Goal: Transaction & Acquisition: Purchase product/service

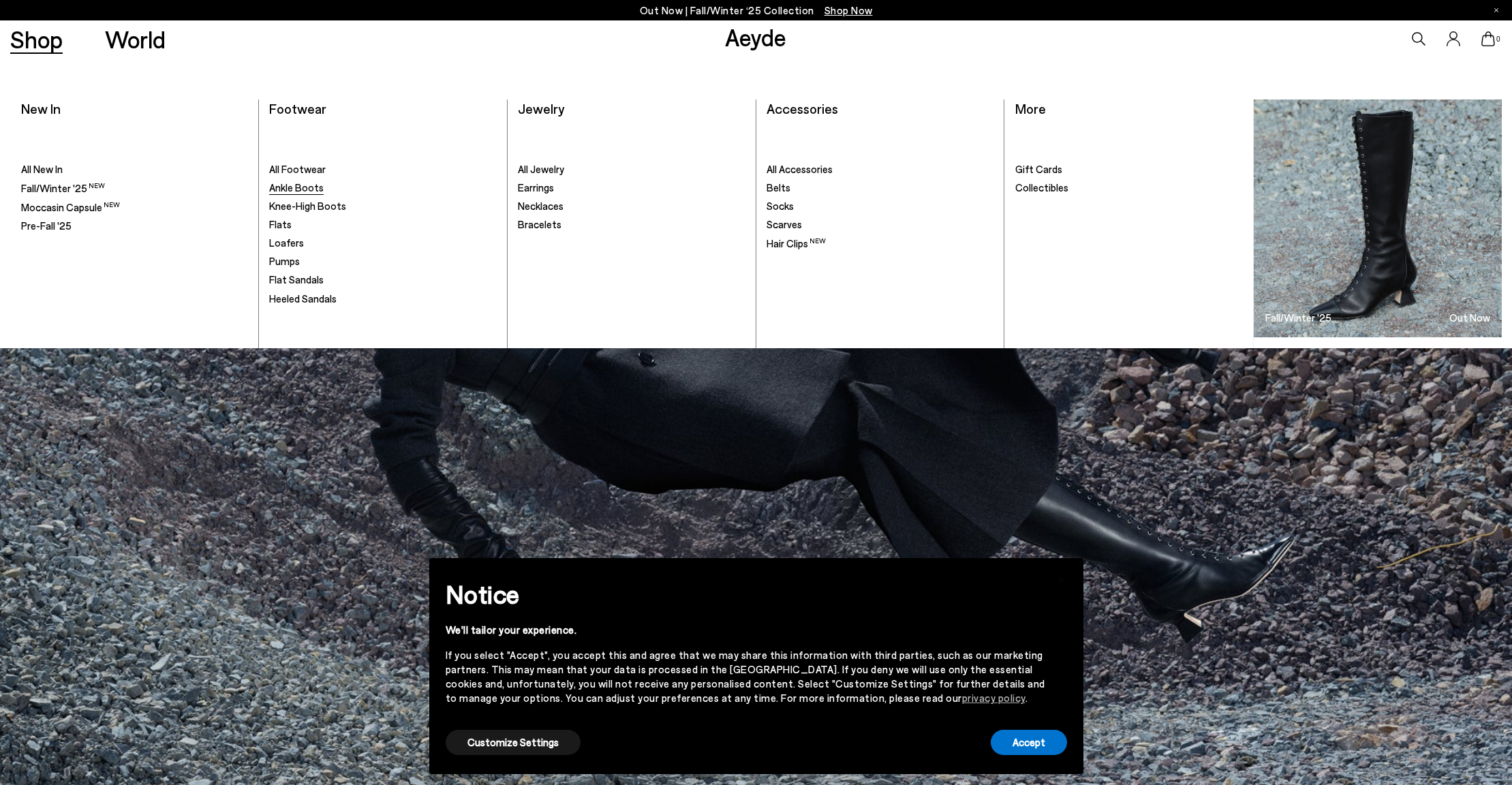
click at [302, 187] on span "Ankle Boots" at bounding box center [296, 187] width 54 height 13
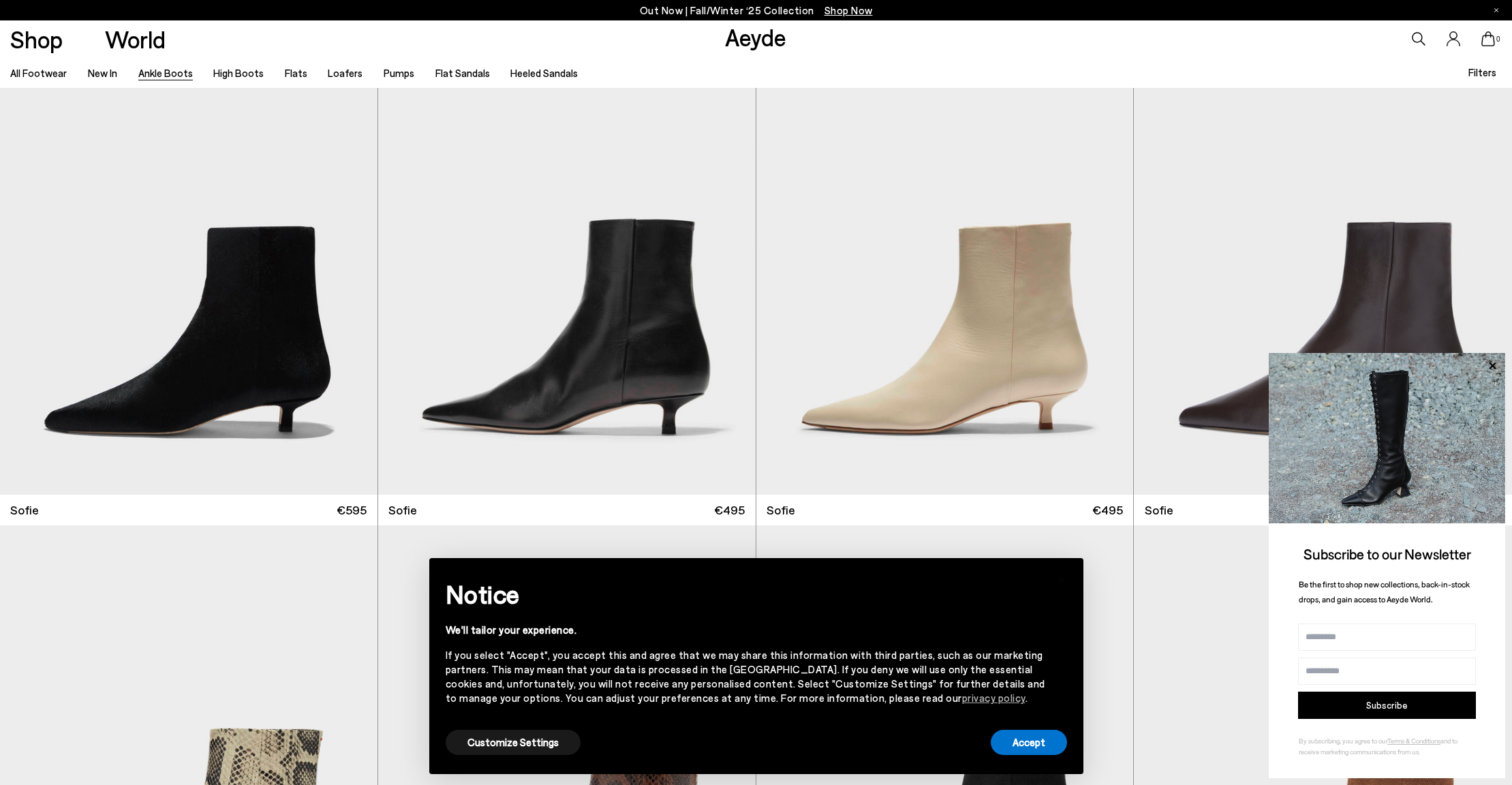
scroll to position [1582, 0]
click at [251, 324] on img "1 / 6" at bounding box center [188, 257] width 378 height 474
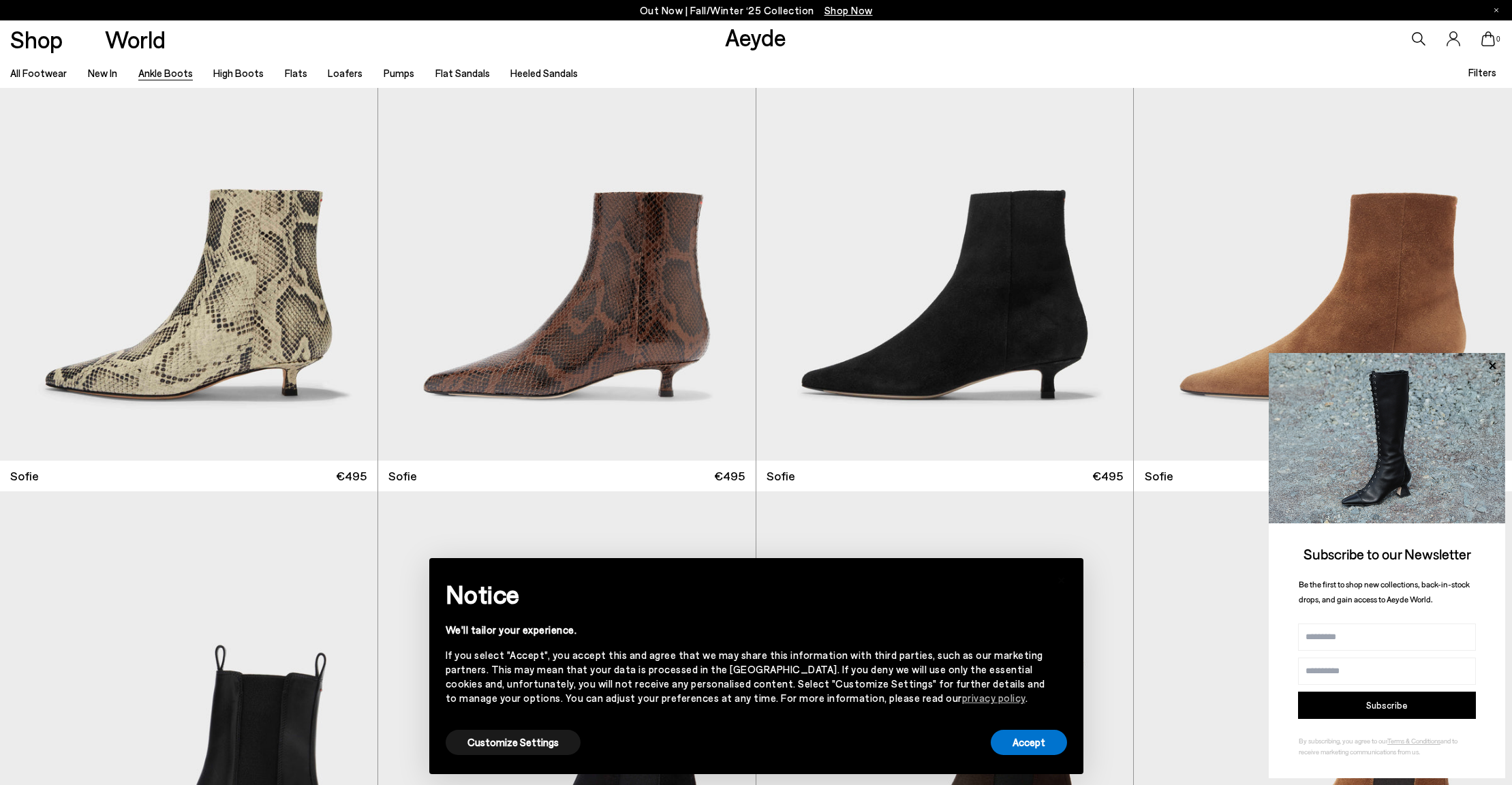
scroll to position [2121, 0]
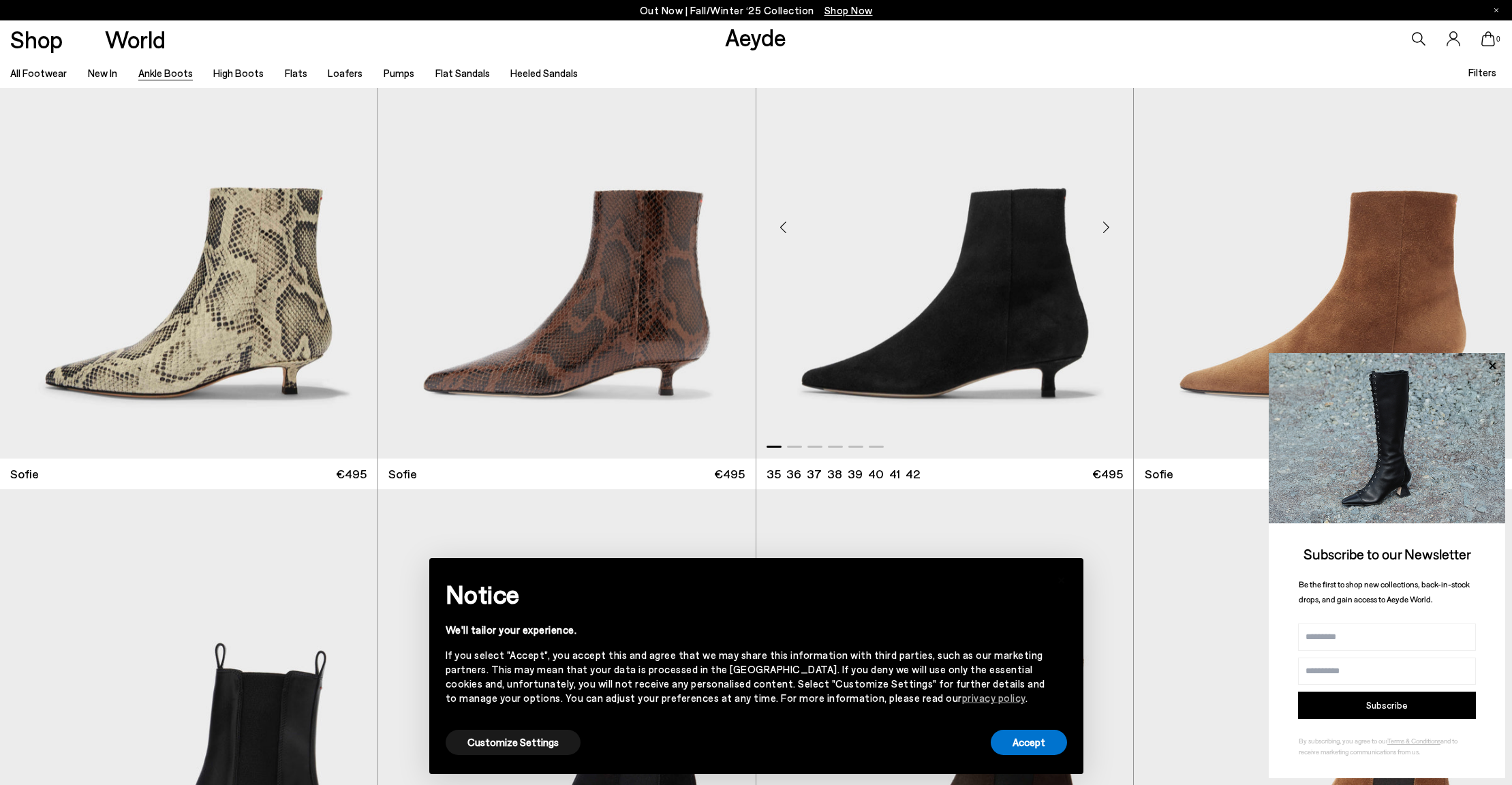
click at [884, 378] on img "1 / 6" at bounding box center [945, 221] width 378 height 474
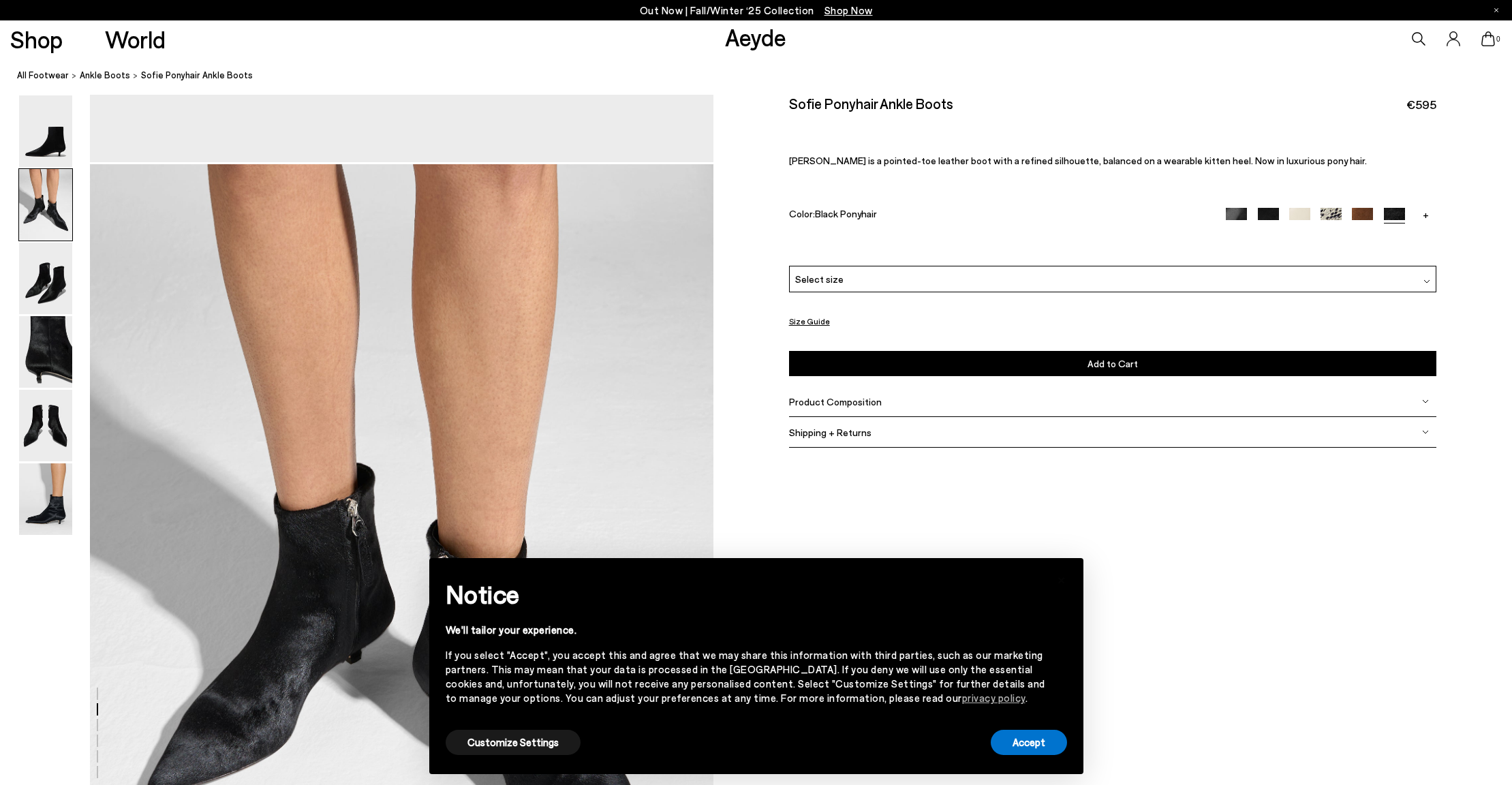
scroll to position [762, 0]
